Goal: Transaction & Acquisition: Purchase product/service

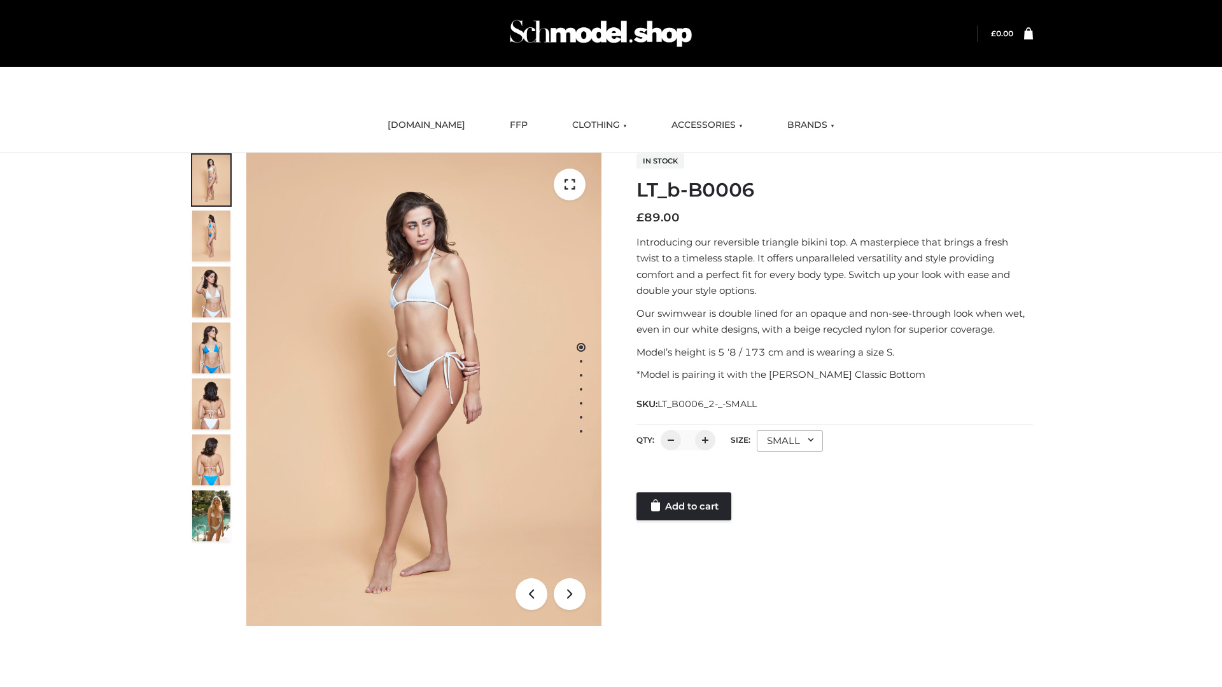
click at [685, 507] on link "Add to cart" at bounding box center [684, 507] width 95 height 28
